Goal: Task Accomplishment & Management: Use online tool/utility

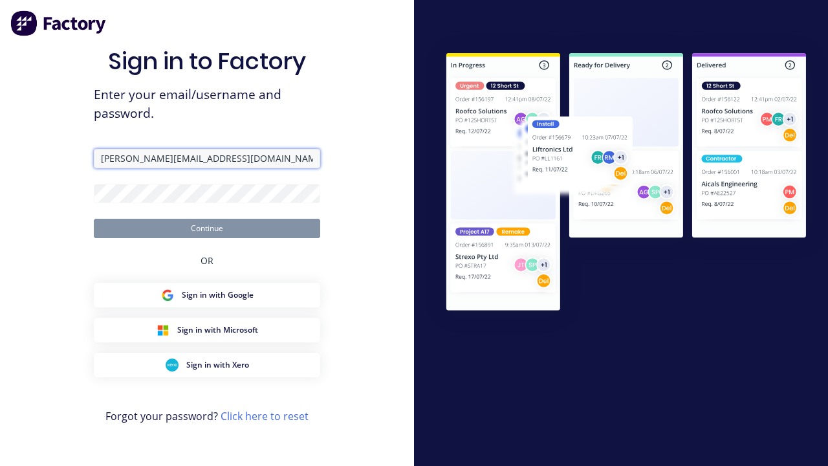
type input "[PERSON_NAME][EMAIL_ADDRESS][DOMAIN_NAME]"
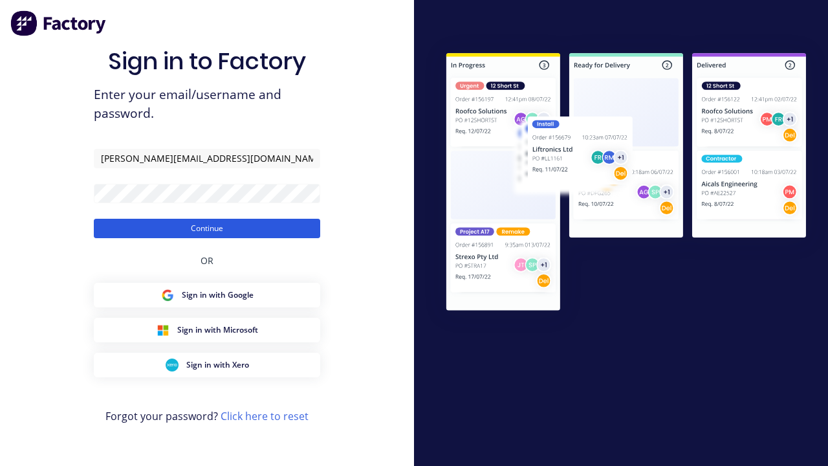
click at [207, 228] on button "Continue" at bounding box center [207, 228] width 226 height 19
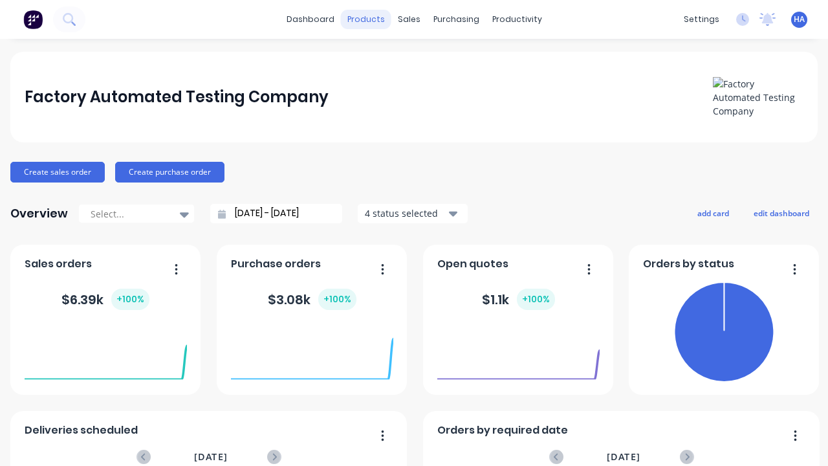
click at [365, 19] on div "products" at bounding box center [366, 19] width 50 height 19
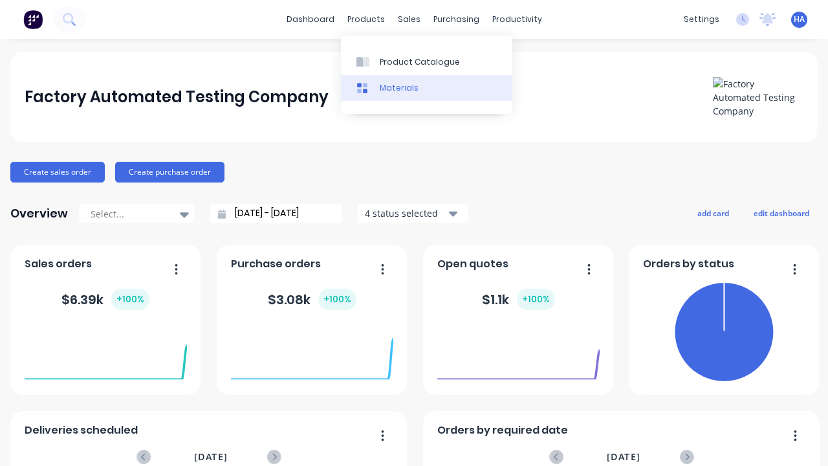
click at [426, 87] on link "Materials" at bounding box center [426, 88] width 171 height 26
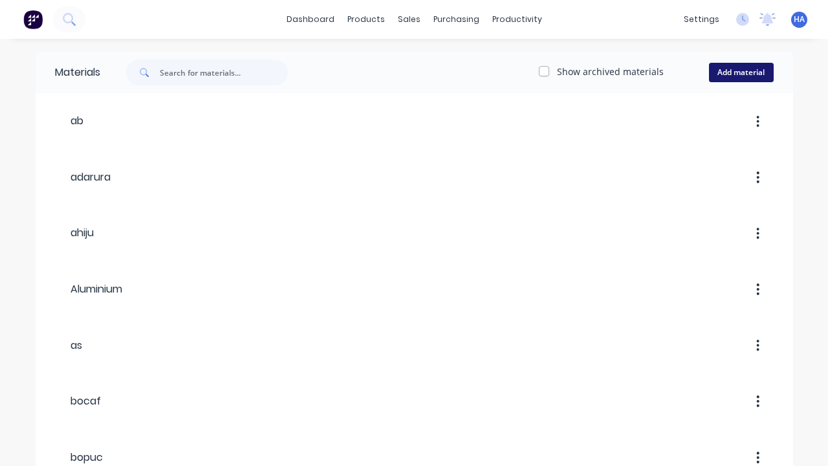
click at [740, 72] on button "Add material" at bounding box center [741, 72] width 65 height 19
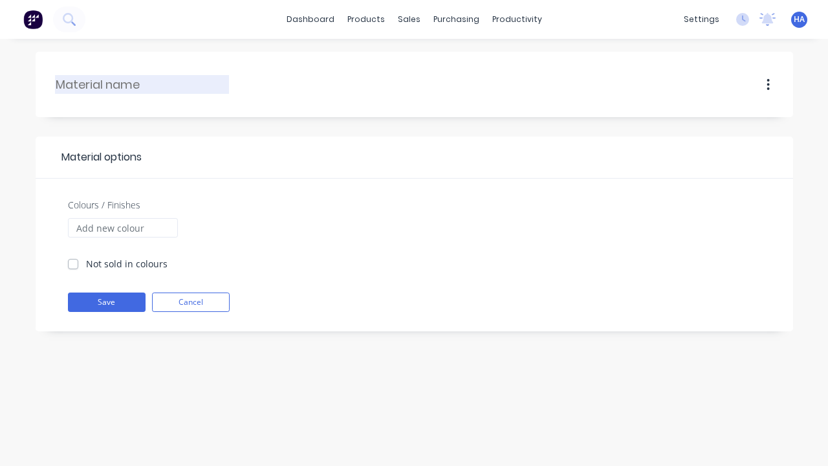
click at [142, 84] on input "text" at bounding box center [143, 84] width 174 height 17
type input "optivu"
click at [122, 228] on input "Colours / Finishes" at bounding box center [123, 227] width 110 height 19
type input "Maroon"
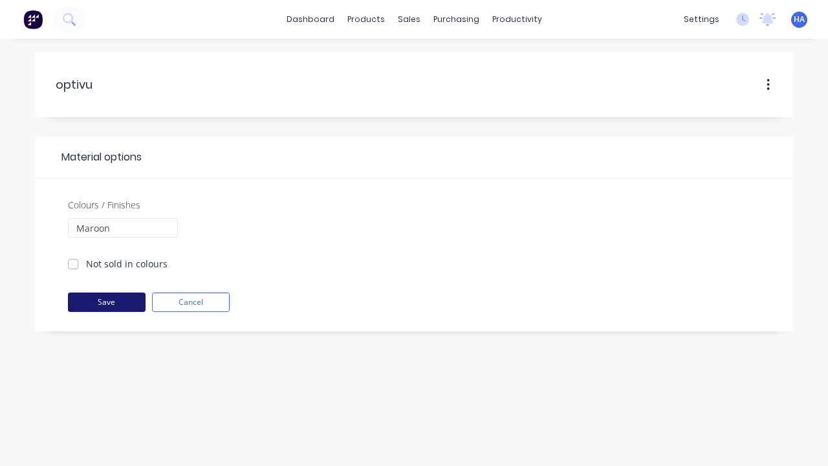
click at [106, 302] on button "Save" at bounding box center [107, 301] width 78 height 19
